Goal: Find specific page/section: Find specific page/section

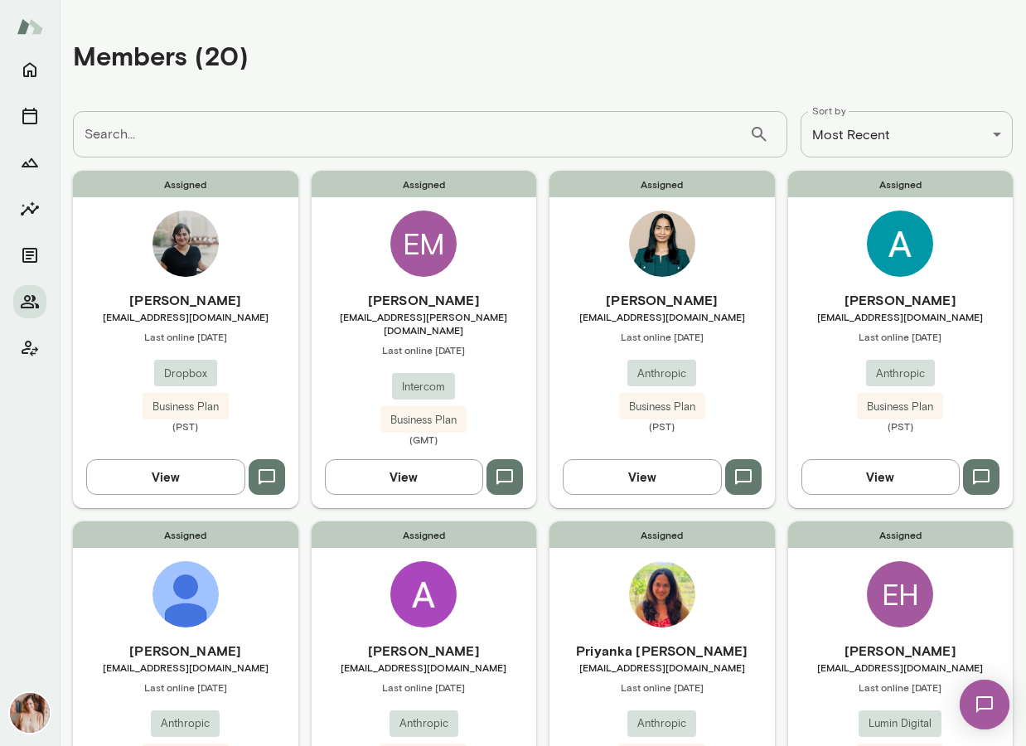
click at [111, 255] on div "Assigned [PERSON_NAME] [PERSON_NAME][EMAIL_ADDRESS][DOMAIN_NAME] Last online [D…" at bounding box center [185, 339] width 225 height 337
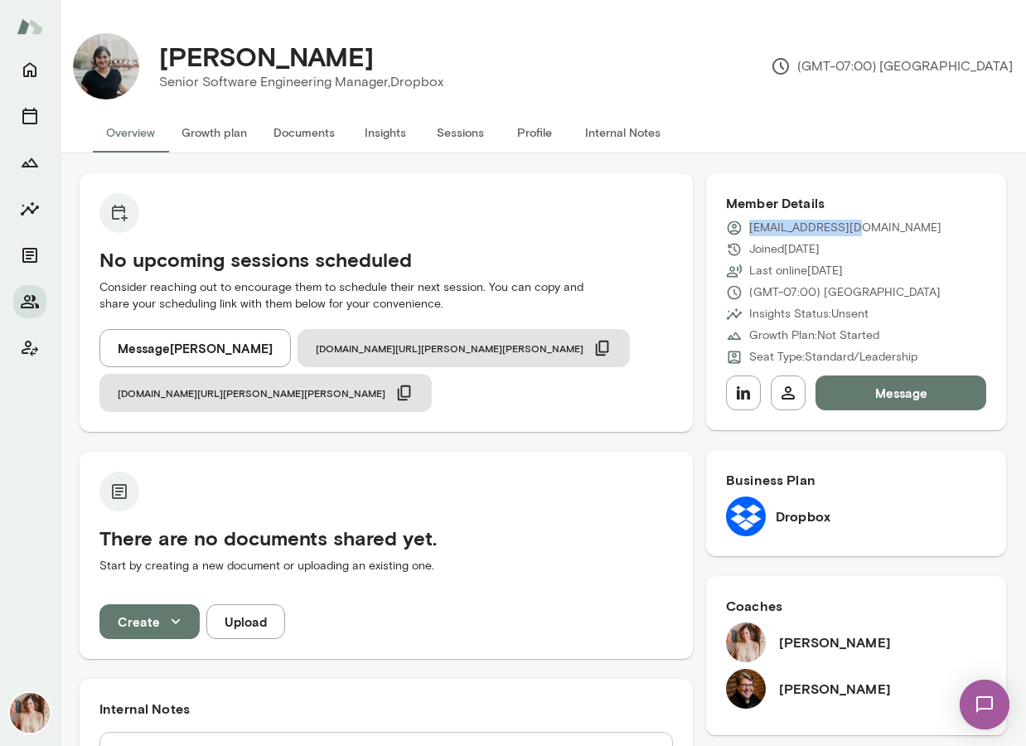
drag, startPoint x: 859, startPoint y: 227, endPoint x: 752, endPoint y: 222, distance: 107.0
click at [752, 222] on div "[EMAIL_ADDRESS][DOMAIN_NAME]" at bounding box center [856, 228] width 260 height 17
copy p "[EMAIL_ADDRESS][DOMAIN_NAME]"
click at [25, 288] on button "Members" at bounding box center [29, 301] width 33 height 33
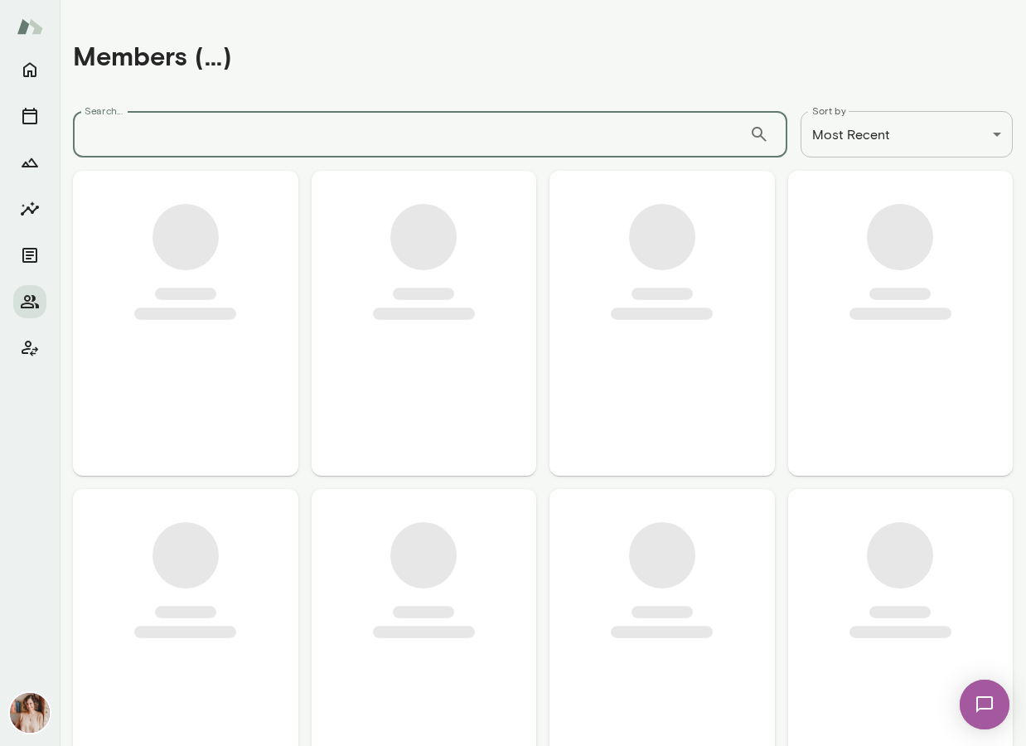
click at [222, 124] on input "Search..." at bounding box center [411, 134] width 676 height 46
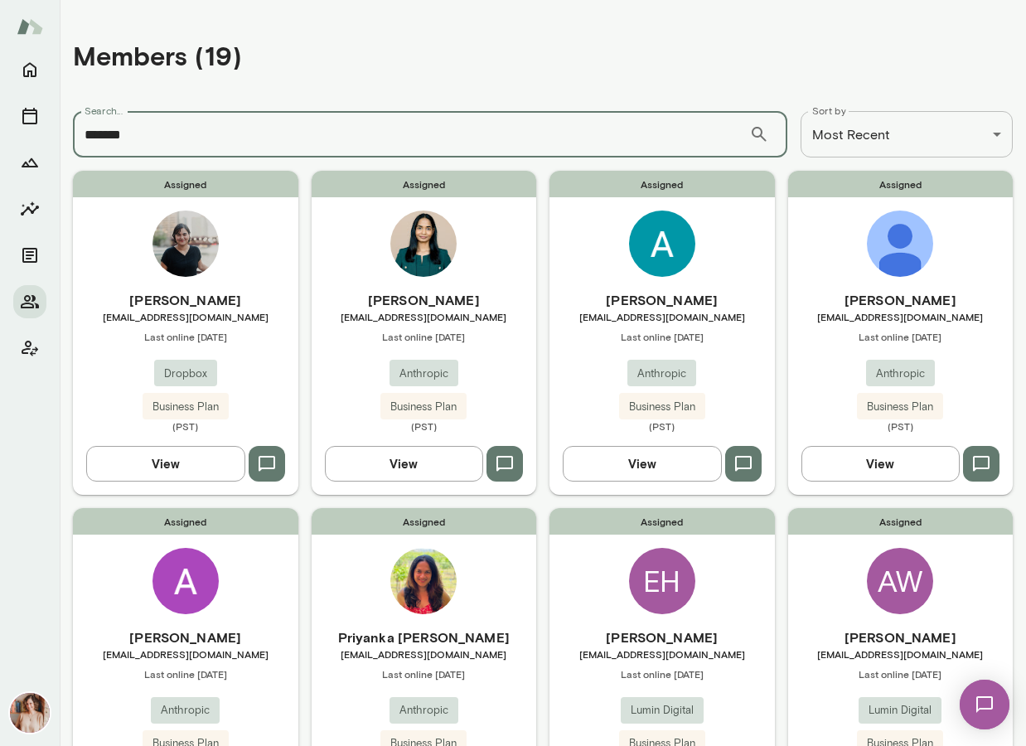
type input "*******"
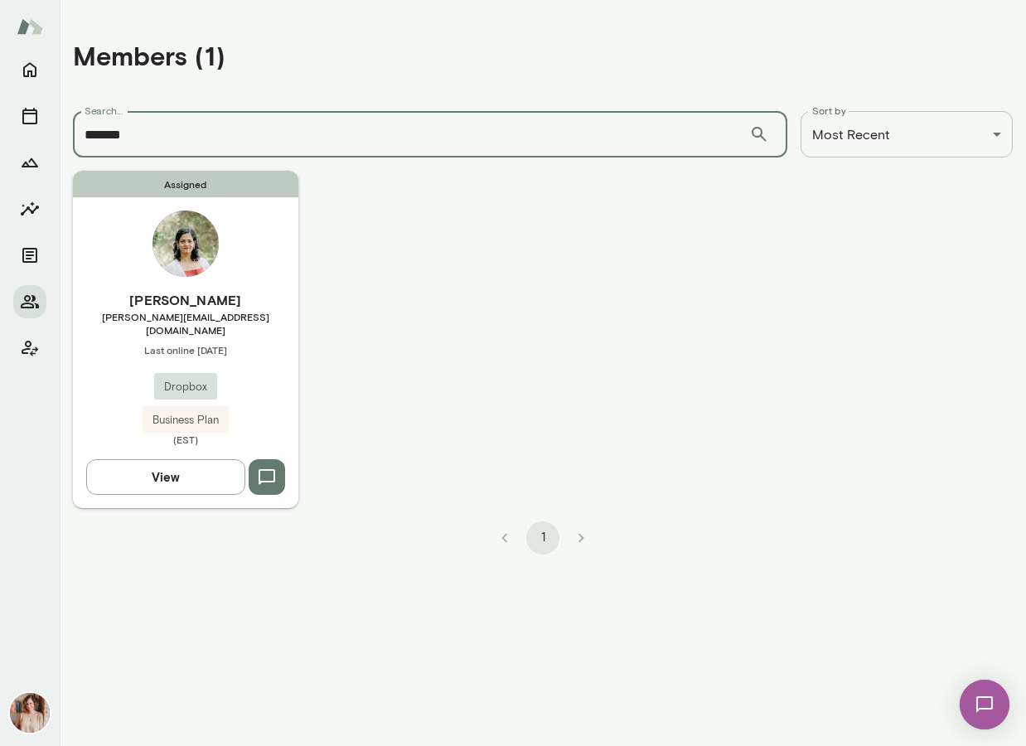
click at [190, 291] on h6 "[PERSON_NAME]" at bounding box center [185, 300] width 225 height 20
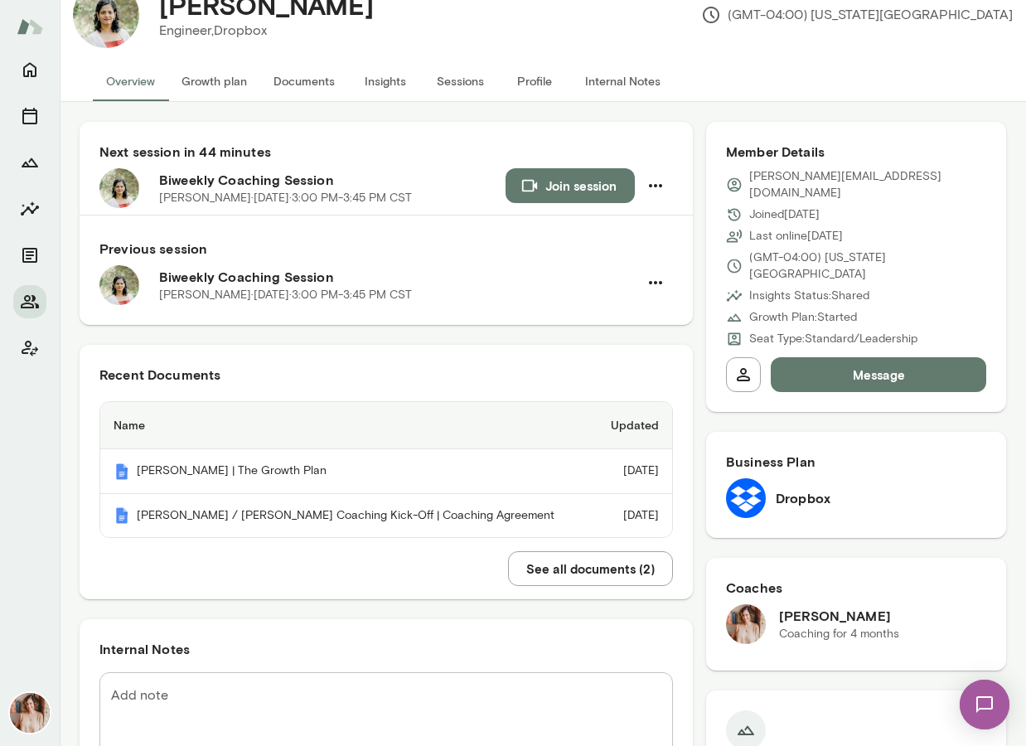
scroll to position [58, 0]
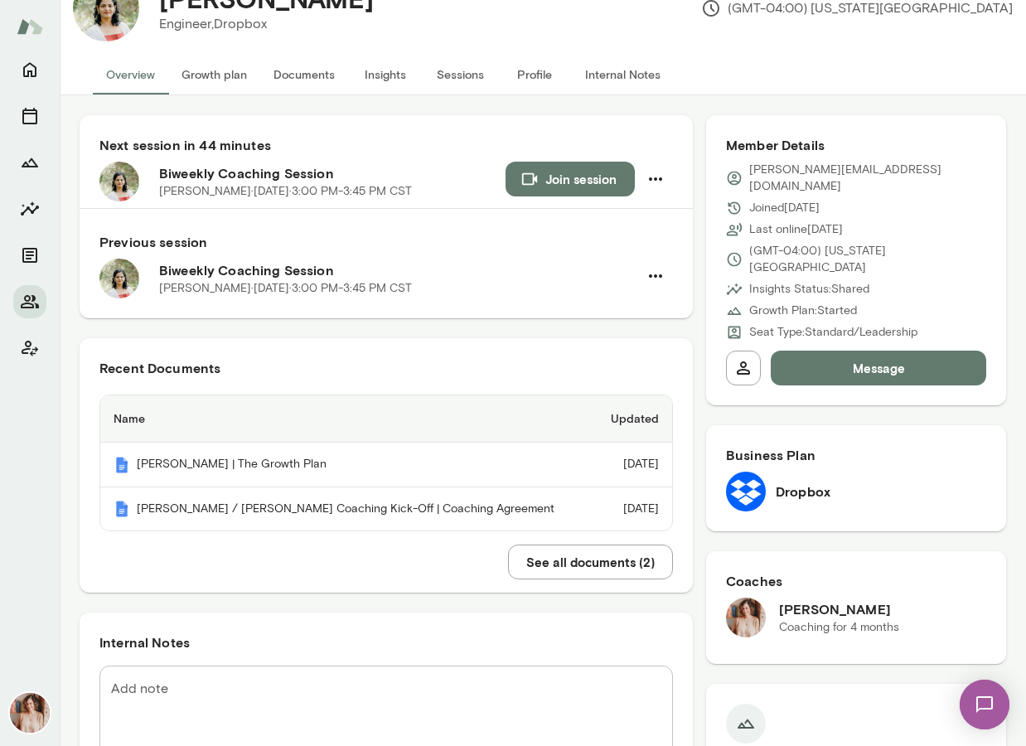
click at [835, 281] on p "Insights Status: Shared" at bounding box center [809, 289] width 120 height 17
click at [835, 303] on p "Growth Plan: Started" at bounding box center [803, 311] width 108 height 17
click at [628, 73] on button "Internal Notes" at bounding box center [623, 75] width 102 height 40
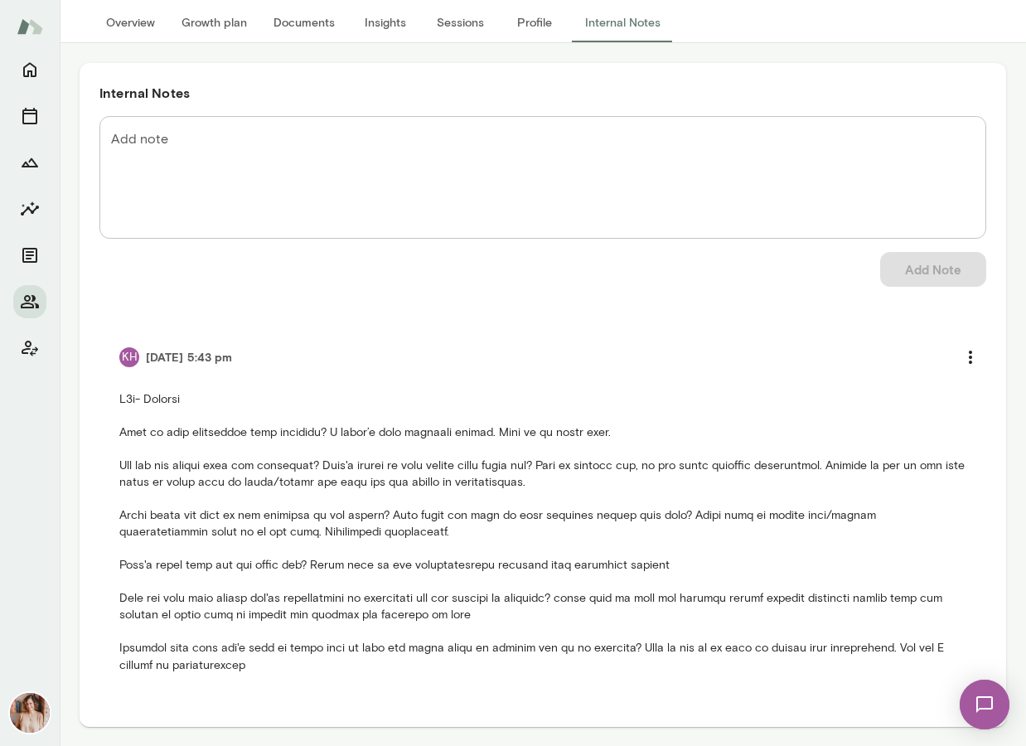
scroll to position [109, 0]
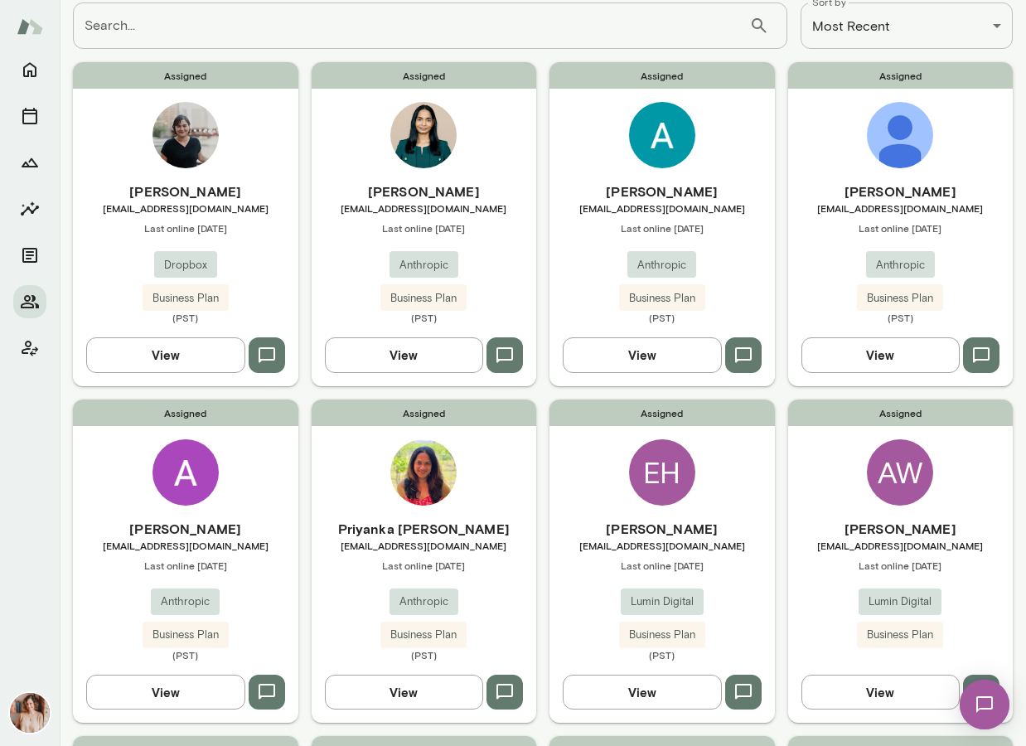
click at [153, 22] on input "Search..." at bounding box center [411, 25] width 676 height 46
